Goal: Information Seeking & Learning: Learn about a topic

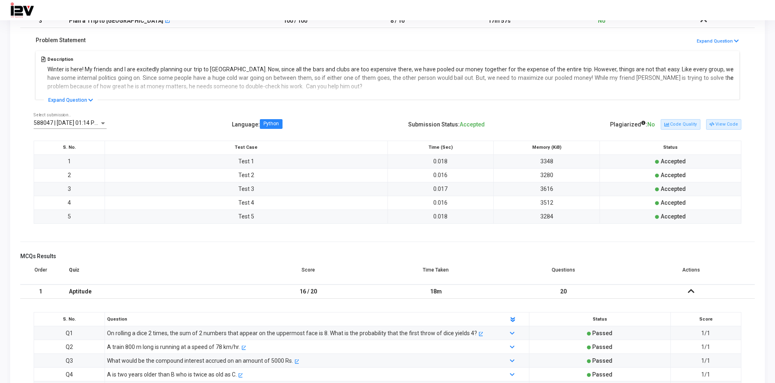
scroll to position [189, 0]
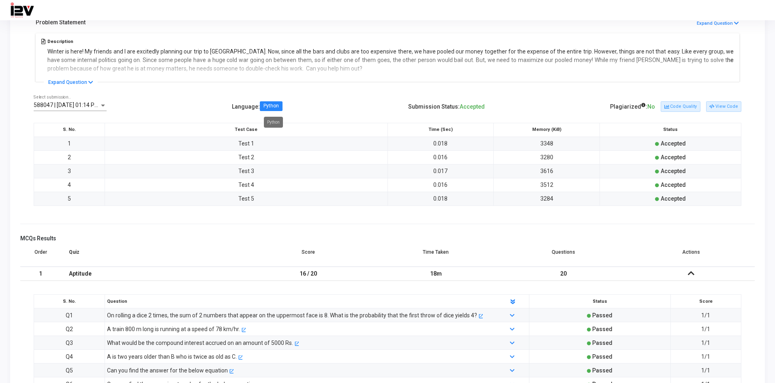
click at [282, 110] on span "Python" at bounding box center [271, 106] width 23 height 10
click at [101, 107] on div at bounding box center [102, 105] width 7 height 6
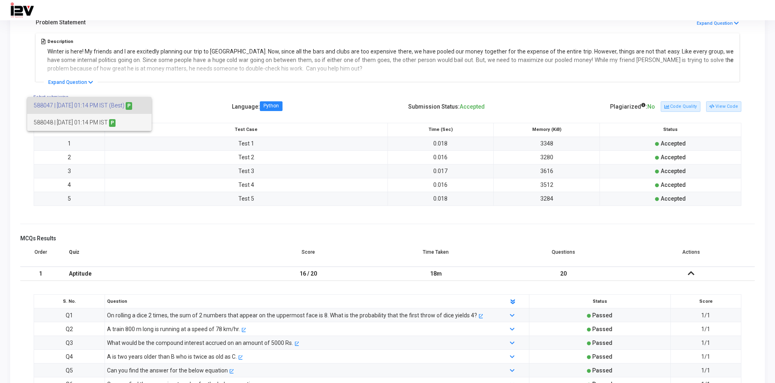
click at [106, 122] on span "588048 | [DATE] 01:14 PM IST P" at bounding box center [90, 122] width 112 height 17
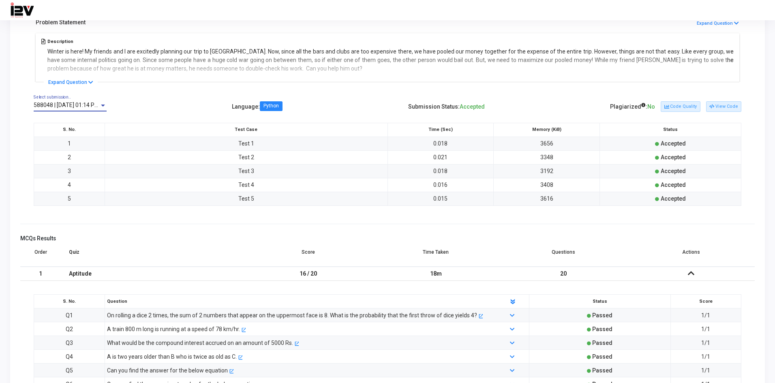
click at [93, 102] on span "588048 | [DATE] 01:14 PM IST P" at bounding box center [74, 105] width 80 height 6
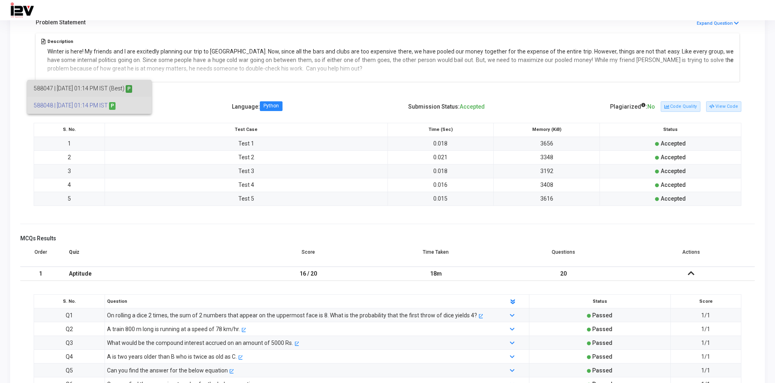
click at [127, 85] on span "588047 | [DATE] 01:14 PM IST (Best) P" at bounding box center [90, 88] width 112 height 17
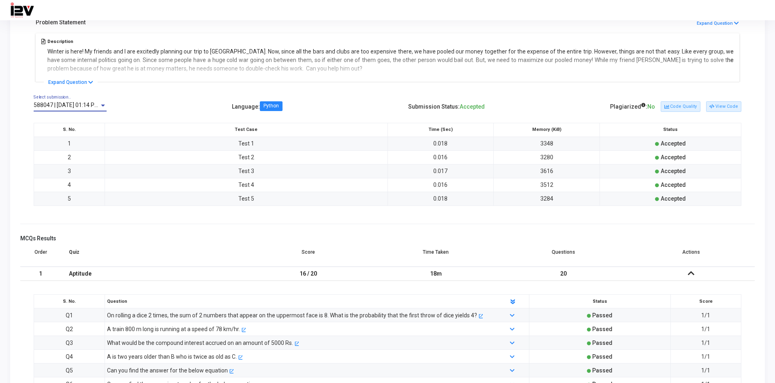
click at [99, 104] on div at bounding box center [102, 105] width 7 height 6
click at [181, 105] on div at bounding box center [387, 191] width 775 height 383
drag, startPoint x: 450, startPoint y: 144, endPoint x: 437, endPoint y: 144, distance: 13.4
click at [437, 144] on td "0.018" at bounding box center [441, 144] width 106 height 14
drag, startPoint x: 525, startPoint y: 145, endPoint x: 556, endPoint y: 146, distance: 30.8
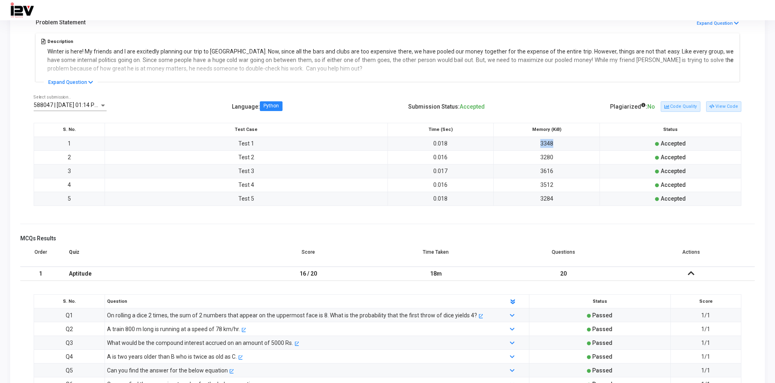
click at [556, 146] on td "3348" at bounding box center [547, 144] width 106 height 14
click at [687, 105] on button "Code Quality" at bounding box center [680, 106] width 39 height 11
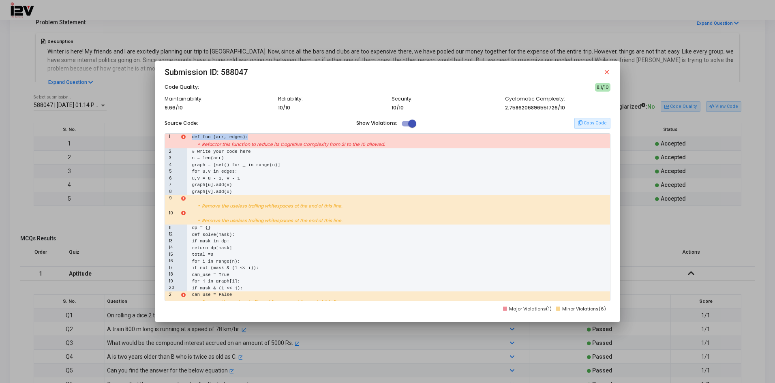
drag, startPoint x: 188, startPoint y: 138, endPoint x: 245, endPoint y: 135, distance: 57.3
click at [245, 135] on div "1 1 def fun (arr, edges):" at bounding box center [387, 137] width 445 height 7
drag, startPoint x: 292, startPoint y: 147, endPoint x: 314, endPoint y: 146, distance: 21.9
click at [314, 146] on div "• Refactor this function to reduce its Cognitive Complexity from 21 to the 15 a…" at bounding box center [387, 144] width 445 height 8
drag, startPoint x: 339, startPoint y: 146, endPoint x: 388, endPoint y: 144, distance: 49.5
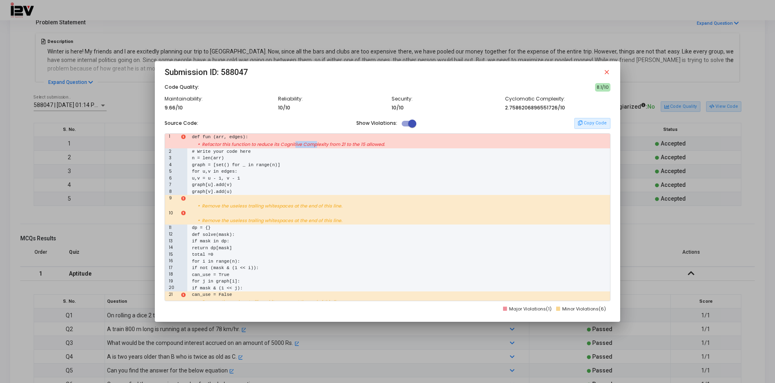
click at [388, 144] on div "• Refactor this function to reduce its Cognitive Complexity from 21 to the 15 a…" at bounding box center [387, 144] width 445 height 8
click at [389, 144] on div "• Refactor this function to reduce its Cognitive Complexity from 21 to the 15 a…" at bounding box center [387, 144] width 445 height 8
drag, startPoint x: 198, startPoint y: 142, endPoint x: 347, endPoint y: 155, distance: 149.0
click at [385, 141] on div "• Refactor this function to reduce its Cognitive Complexity from 21 to the 15 a…" at bounding box center [387, 144] width 445 height 8
drag, startPoint x: 195, startPoint y: 209, endPoint x: 346, endPoint y: 202, distance: 150.6
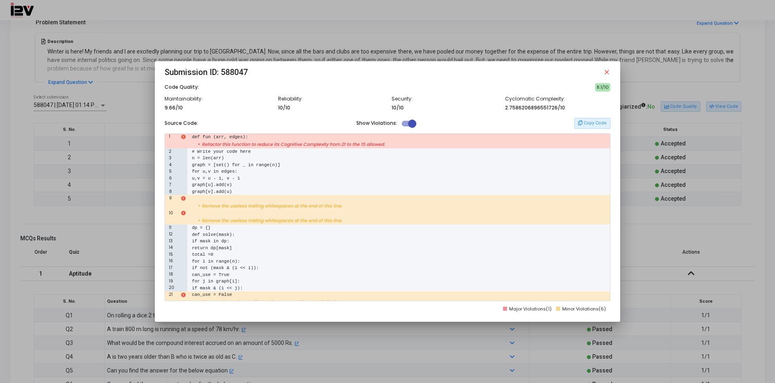
click at [346, 202] on div "• Remove the useless trailing whitespaces at the end of this line." at bounding box center [387, 206] width 445 height 8
drag, startPoint x: 200, startPoint y: 224, endPoint x: 370, endPoint y: 222, distance: 170.4
click at [370, 222] on div "• Remove the useless trailing whitespaces at the end of this line." at bounding box center [387, 221] width 445 height 8
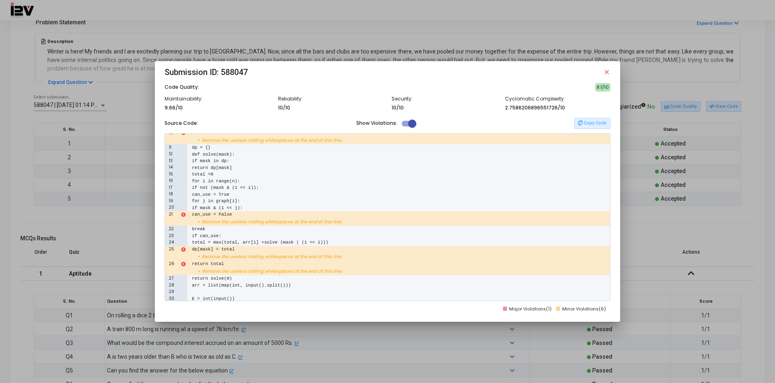
scroll to position [94, 0]
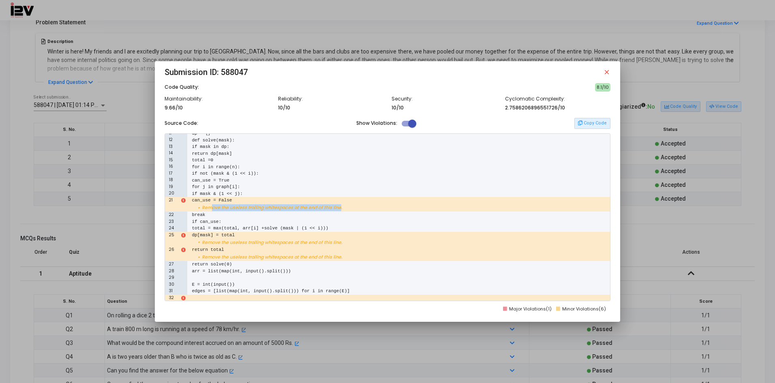
drag, startPoint x: 207, startPoint y: 207, endPoint x: 337, endPoint y: 206, distance: 130.2
click at [337, 206] on div "• Remove the useless trailing whitespaces at the end of this line." at bounding box center [387, 208] width 445 height 8
drag, startPoint x: 197, startPoint y: 246, endPoint x: 345, endPoint y: 241, distance: 147.7
click at [345, 241] on div "• Remove the useless trailing whitespaces at the end of this line." at bounding box center [387, 242] width 445 height 8
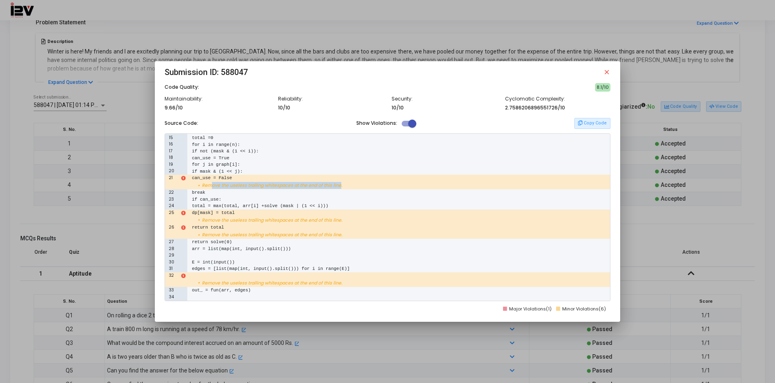
scroll to position [129, 0]
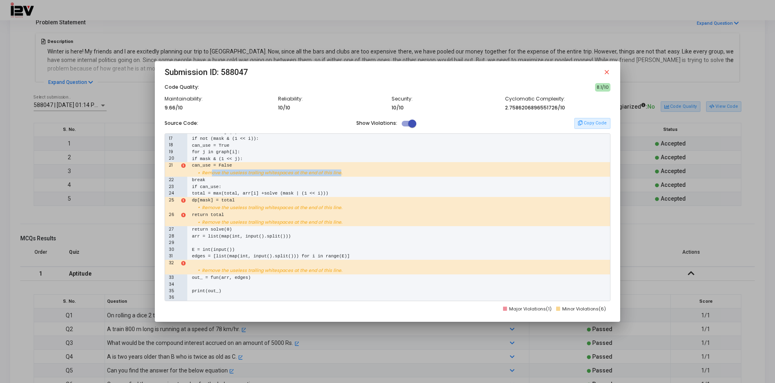
click at [604, 69] on mat-icon "close" at bounding box center [606, 72] width 7 height 7
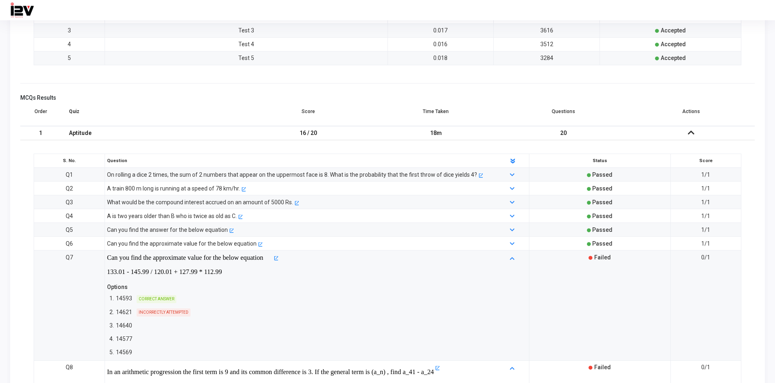
scroll to position [379, 0]
